Goal: Task Accomplishment & Management: Manage account settings

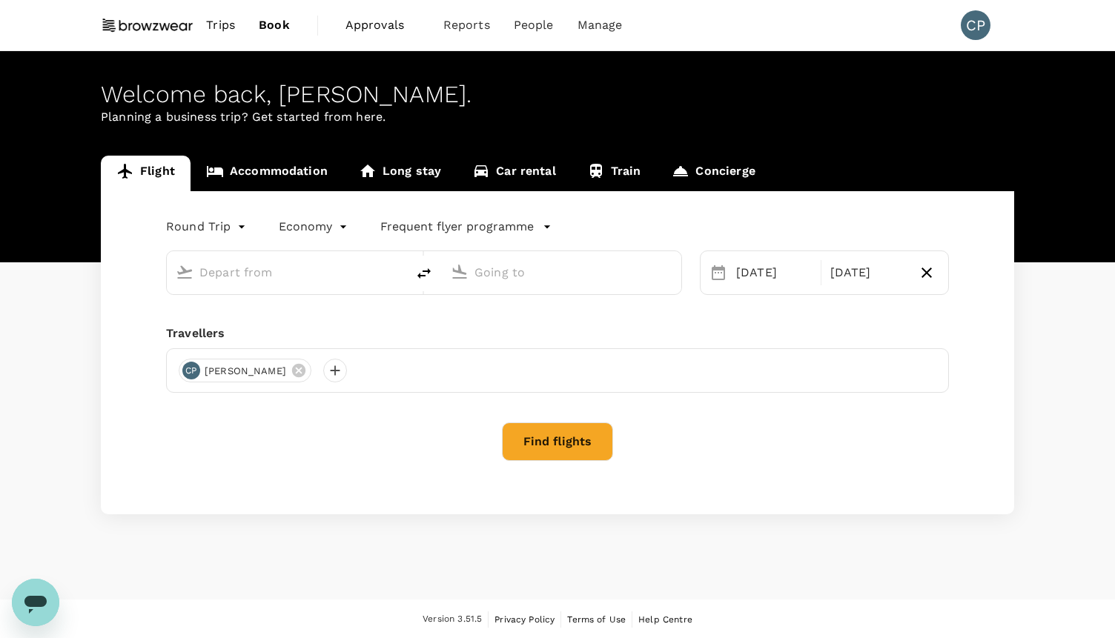
type input "oneway"
type input "[US_STATE], [GEOGRAPHIC_DATA] (any)"
type input "[GEOGRAPHIC_DATA] ([GEOGRAPHIC_DATA]), [GEOGRAPHIC_DATA] (any)"
type input "[US_STATE], [GEOGRAPHIC_DATA] (any)"
type input "[GEOGRAPHIC_DATA] ([GEOGRAPHIC_DATA]), [GEOGRAPHIC_DATA] (any)"
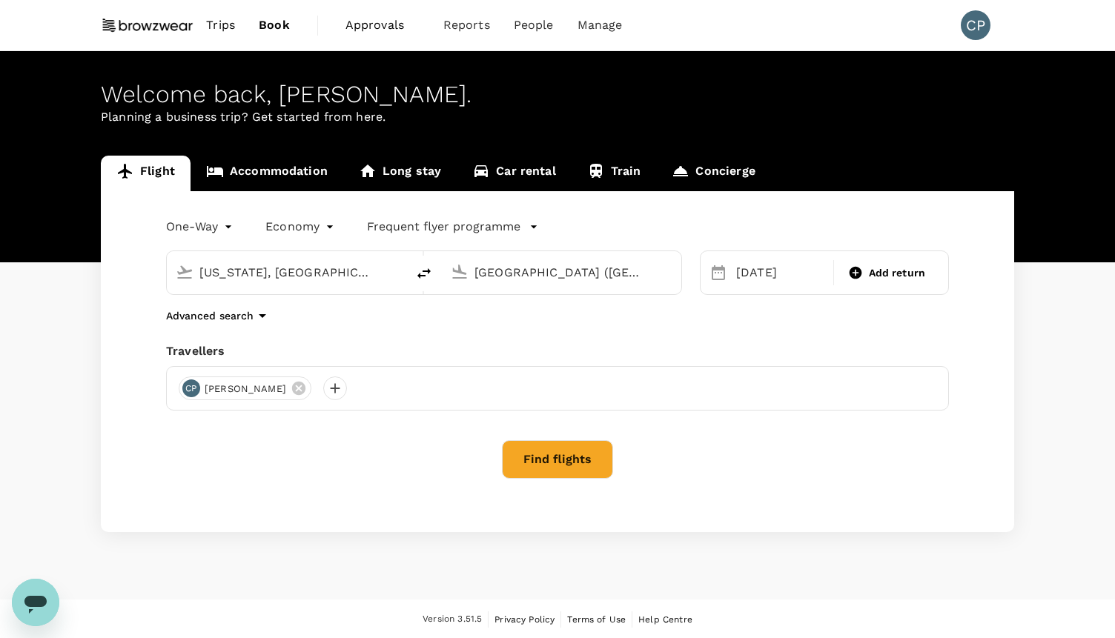
click at [222, 30] on span "Trips" at bounding box center [220, 25] width 29 height 18
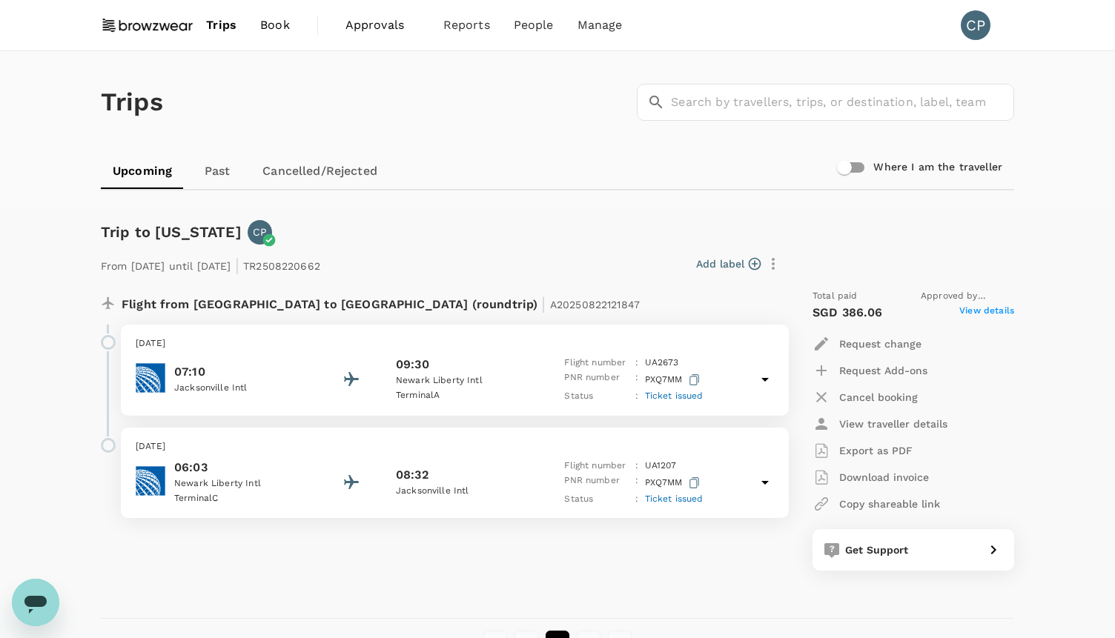
click at [246, 481] on p "Newark Liberty Intl" at bounding box center [240, 483] width 133 height 15
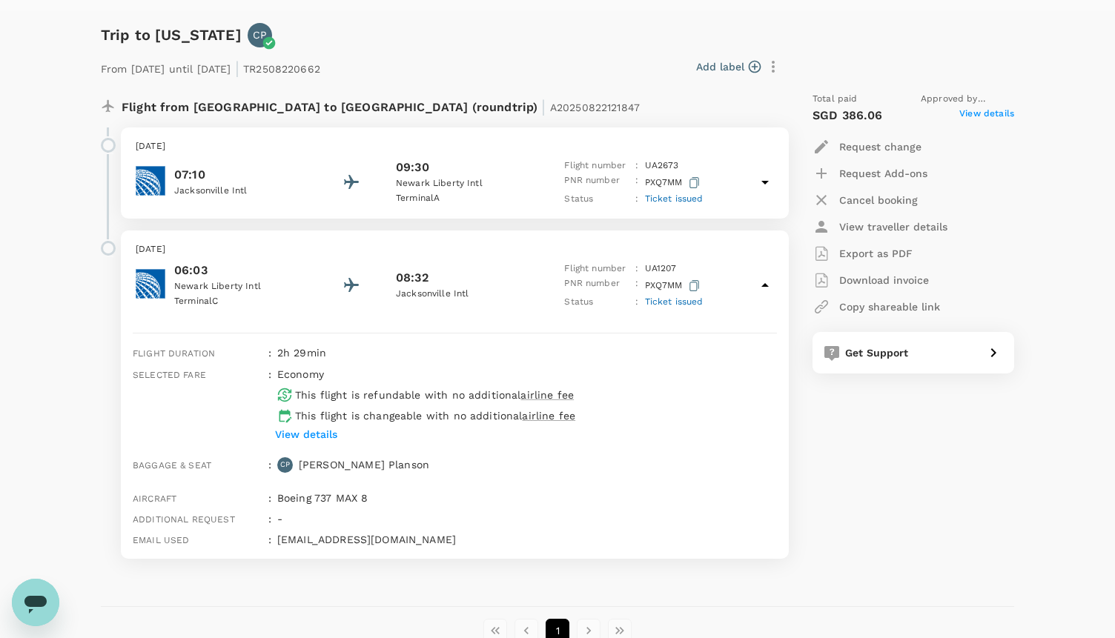
scroll to position [207, 0]
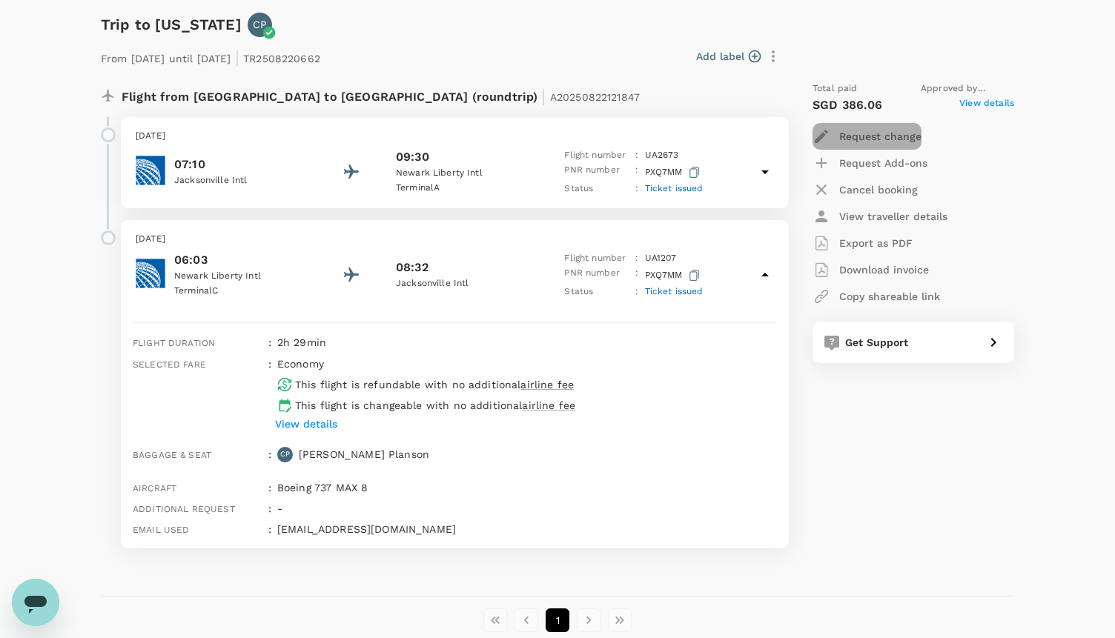
click at [869, 141] on p "Request change" at bounding box center [880, 136] width 82 height 15
click at [861, 175] on li "Change travel dates" at bounding box center [895, 172] width 166 height 27
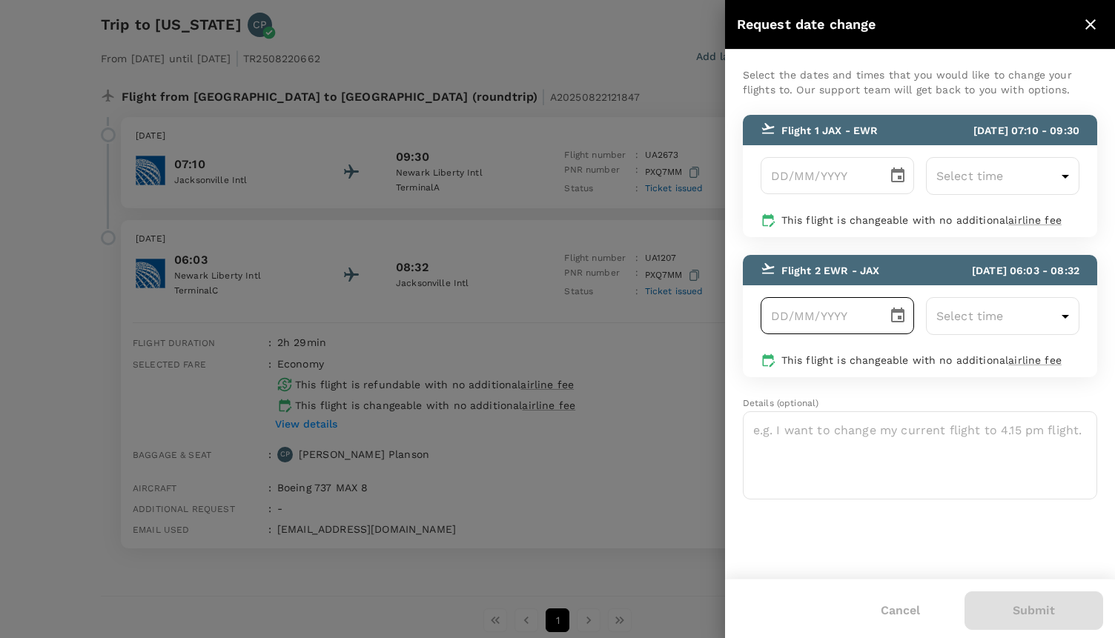
type input "DD/MM/YYYY"
click at [864, 317] on input "DD/MM/YYYY" at bounding box center [818, 315] width 116 height 37
click at [891, 320] on icon "Choose date" at bounding box center [897, 315] width 13 height 15
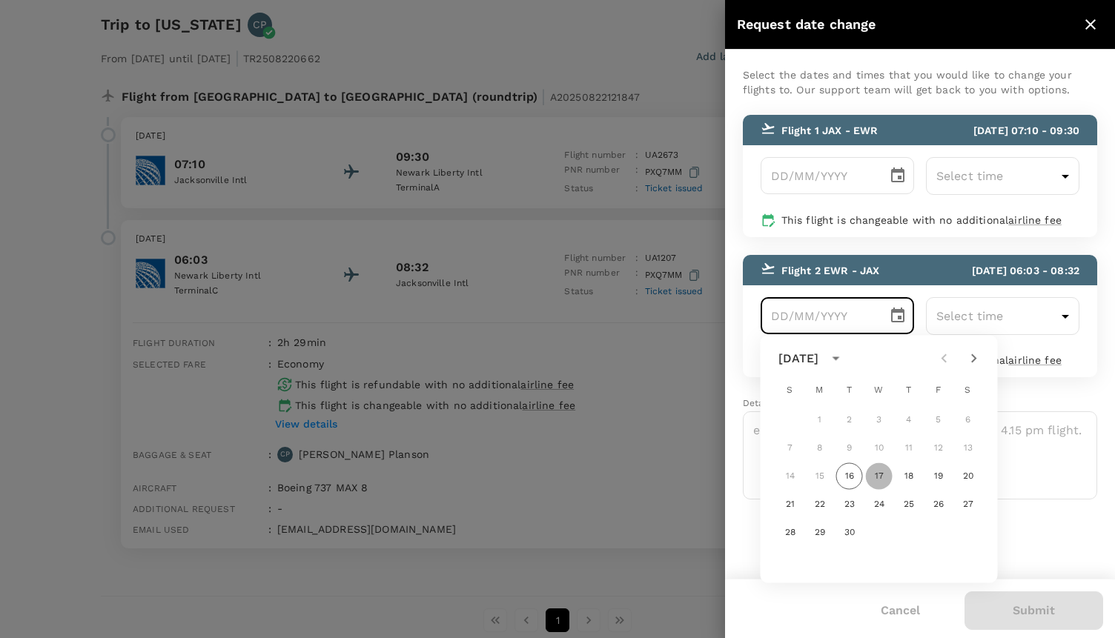
click at [874, 476] on button "17" at bounding box center [879, 476] width 27 height 27
type input "[DATE]"
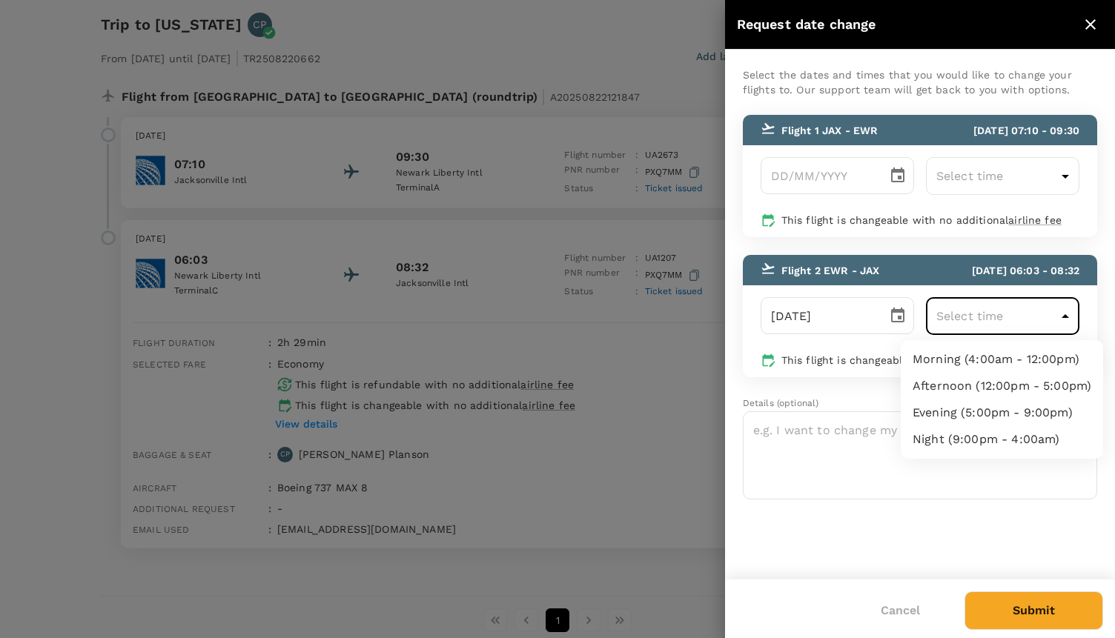
click at [1070, 317] on body "Trips Book Approvals 0 Reports People Manage CP Trips ​ ​ Upcoming Past Cancell…" at bounding box center [557, 256] width 1115 height 927
click at [1023, 416] on li "Evening (5:00pm - 9:00pm)" at bounding box center [1001, 412] width 202 height 27
type input "17:00-21:00"
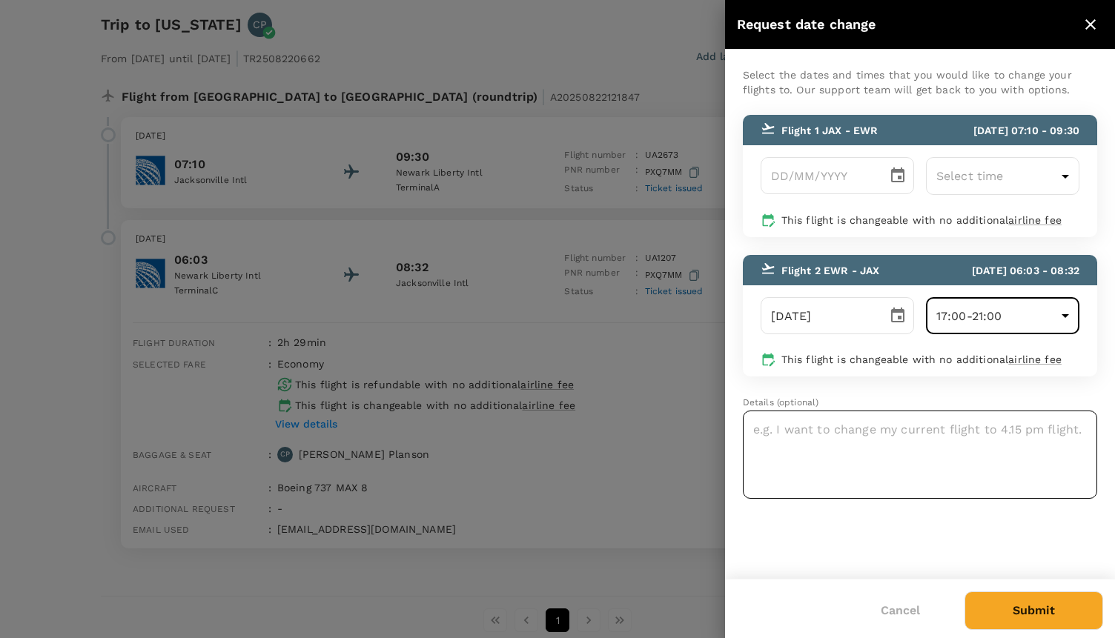
click at [828, 447] on textarea at bounding box center [920, 455] width 354 height 88
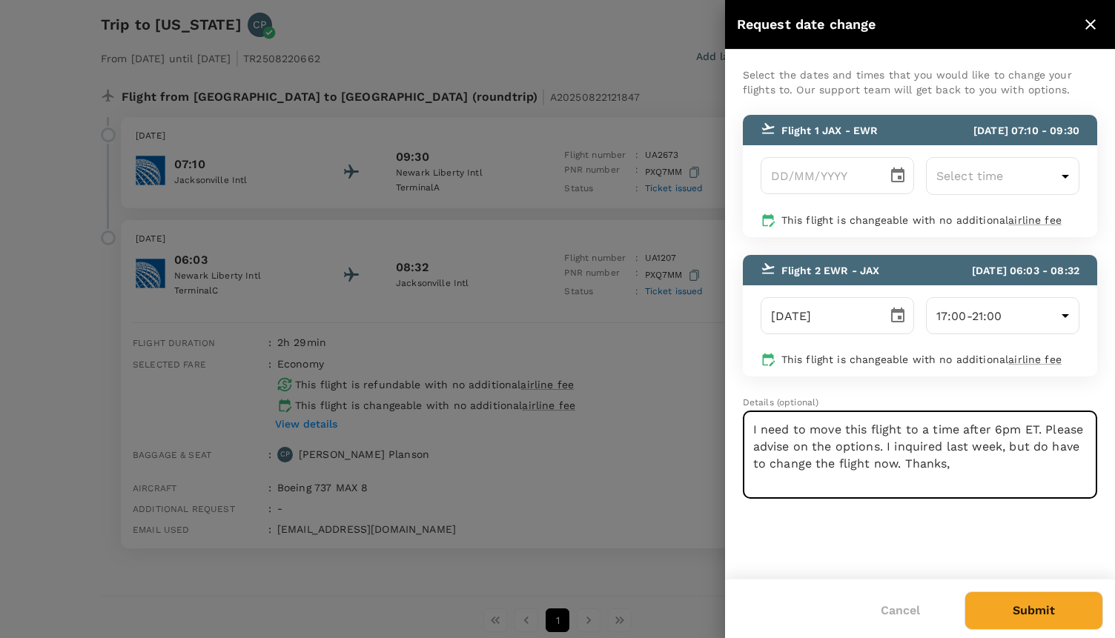
type textarea "I need to move this flight to a time after 6pm ET. Please advise on the options…"
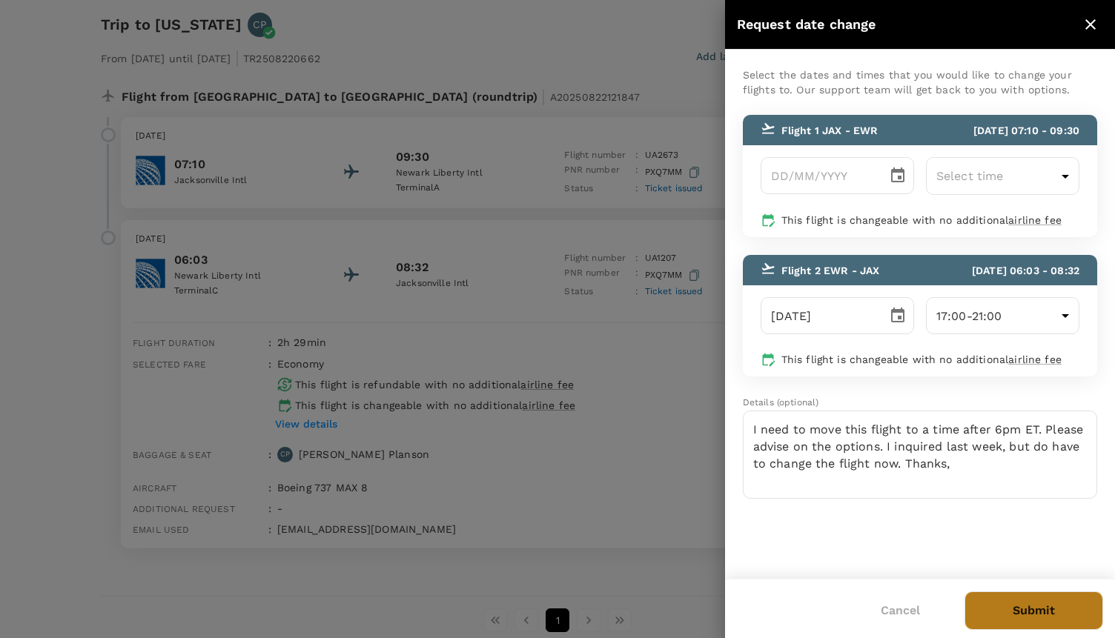
click at [969, 618] on button "Submit" at bounding box center [1033, 610] width 139 height 39
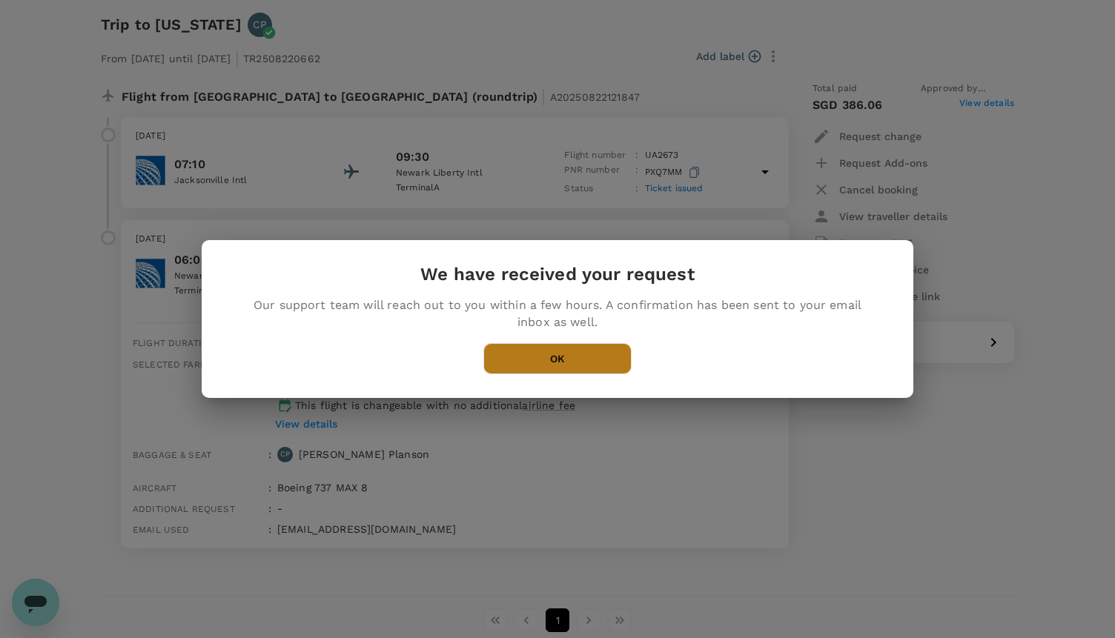
click at [543, 365] on button "OK" at bounding box center [557, 358] width 148 height 31
